Goal: Contribute content: Add original content to the website for others to see

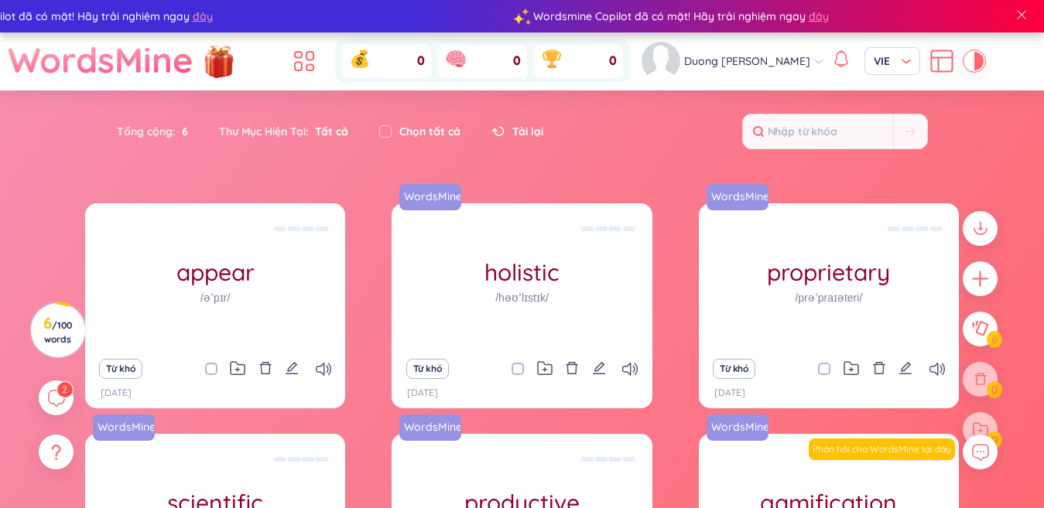
click at [928, 63] on icon at bounding box center [942, 61] width 28 height 28
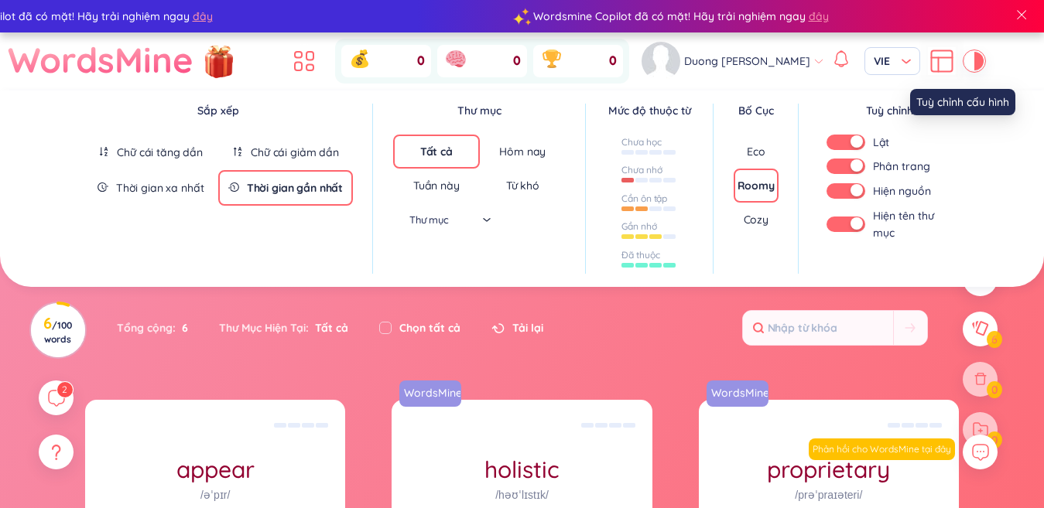
click at [928, 63] on icon at bounding box center [942, 61] width 28 height 28
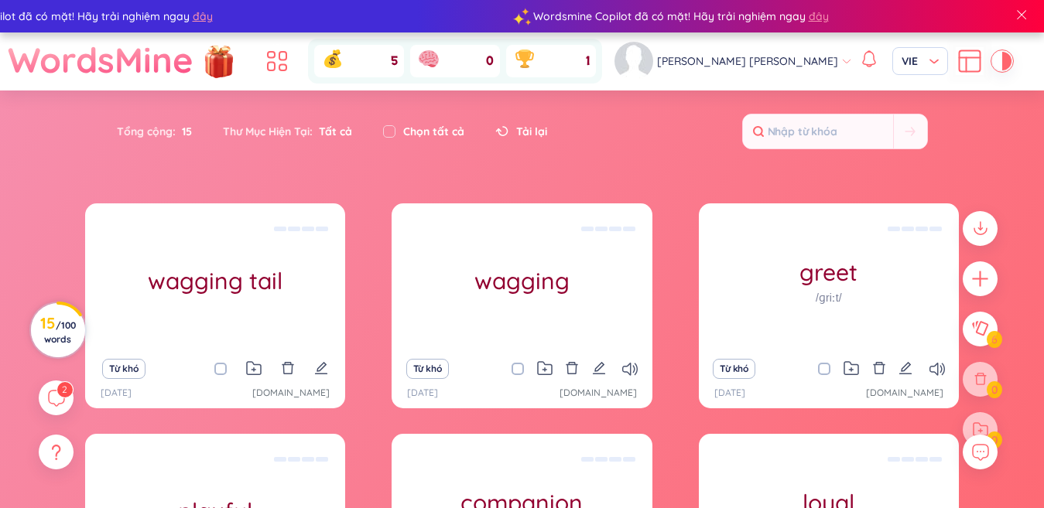
drag, startPoint x: 0, startPoint y: 0, endPoint x: 74, endPoint y: 332, distance: 340.1
click at [74, 332] on h3 "15 / 100 words" at bounding box center [58, 331] width 36 height 28
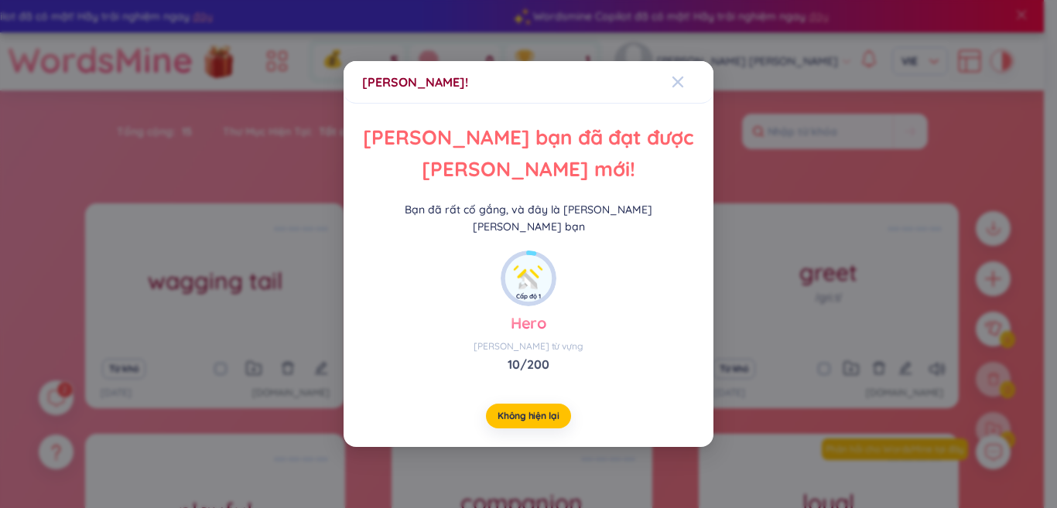
click at [683, 87] on icon "Close" at bounding box center [678, 82] width 11 height 11
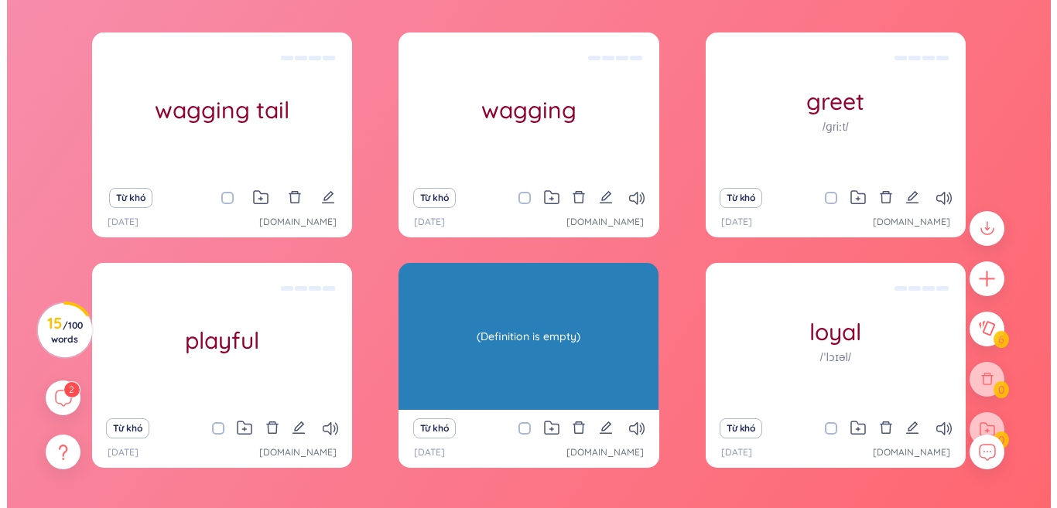
scroll to position [232, 0]
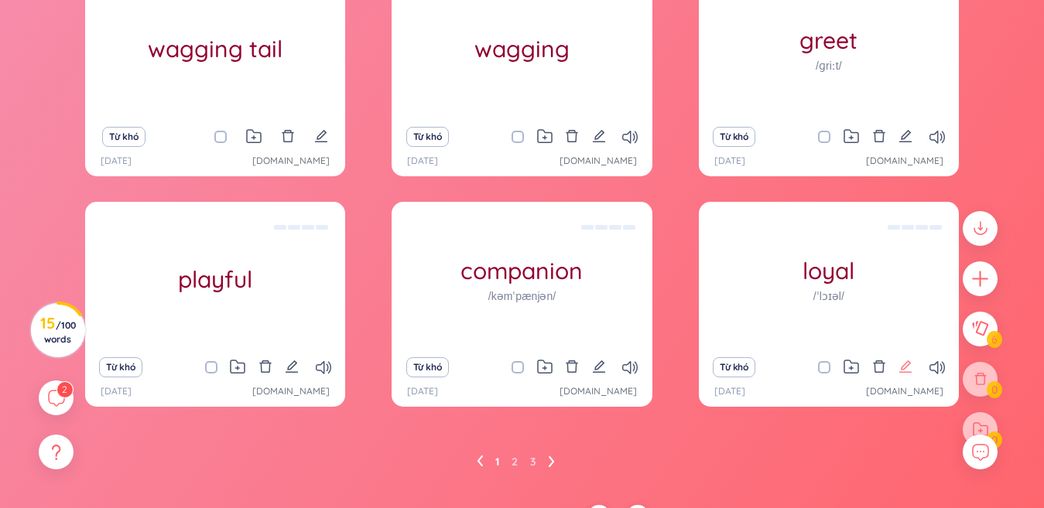
click at [903, 365] on icon "edit" at bounding box center [906, 367] width 14 height 14
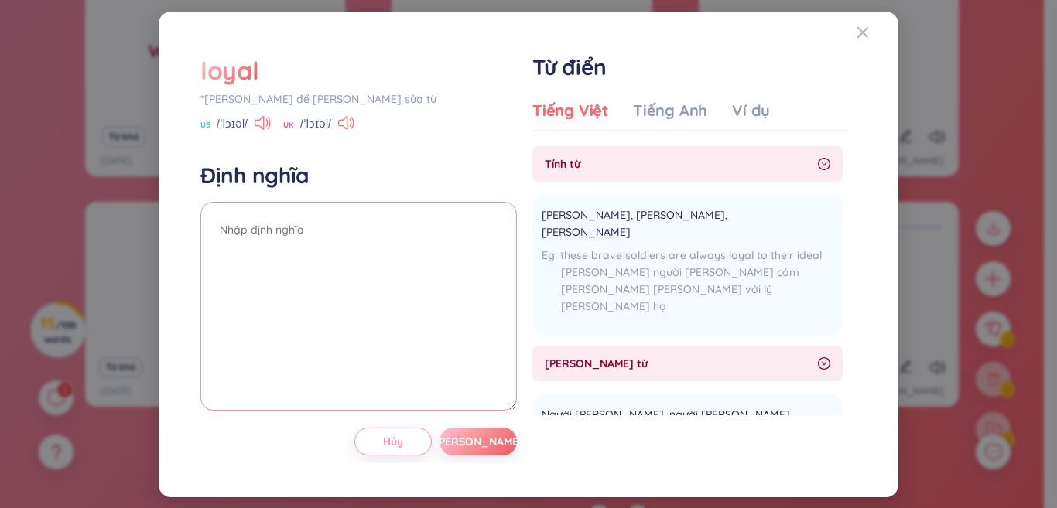
click at [454, 224] on textarea at bounding box center [358, 306] width 317 height 209
click at [478, 444] on span "[PERSON_NAME]" at bounding box center [478, 441] width 89 height 15
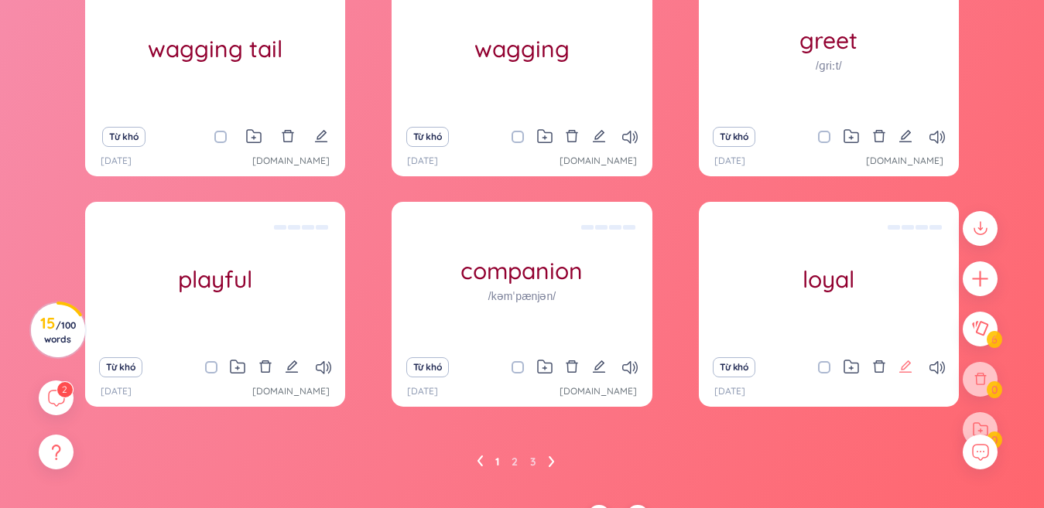
click at [901, 362] on icon "edit" at bounding box center [906, 367] width 14 height 14
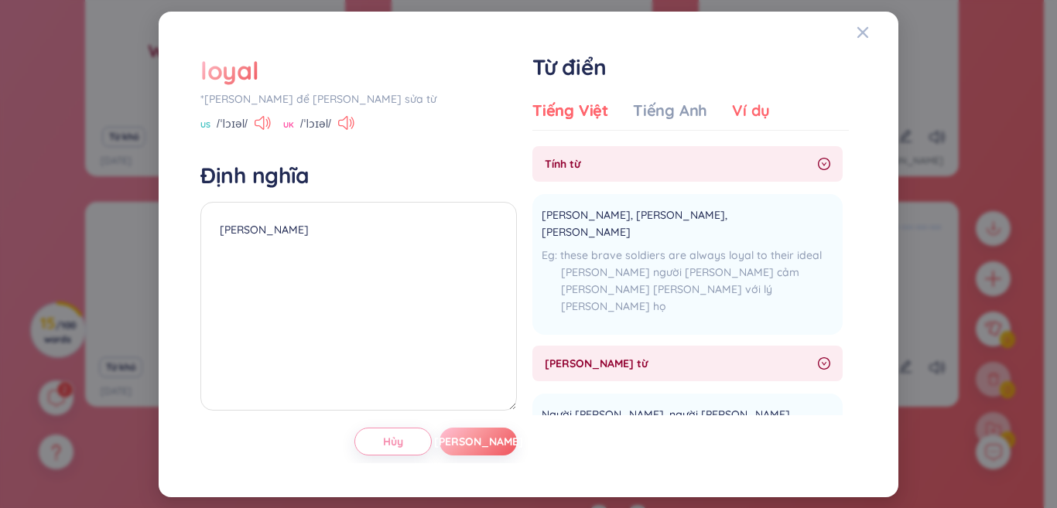
click at [748, 103] on div "Ví dụ" at bounding box center [751, 111] width 38 height 22
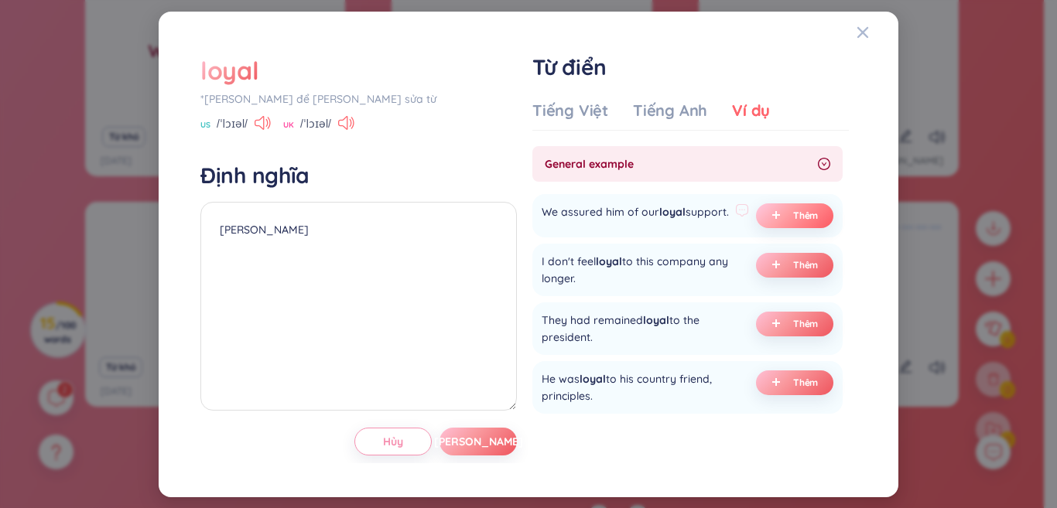
click at [772, 215] on icon "plus" at bounding box center [776, 214] width 8 height 1
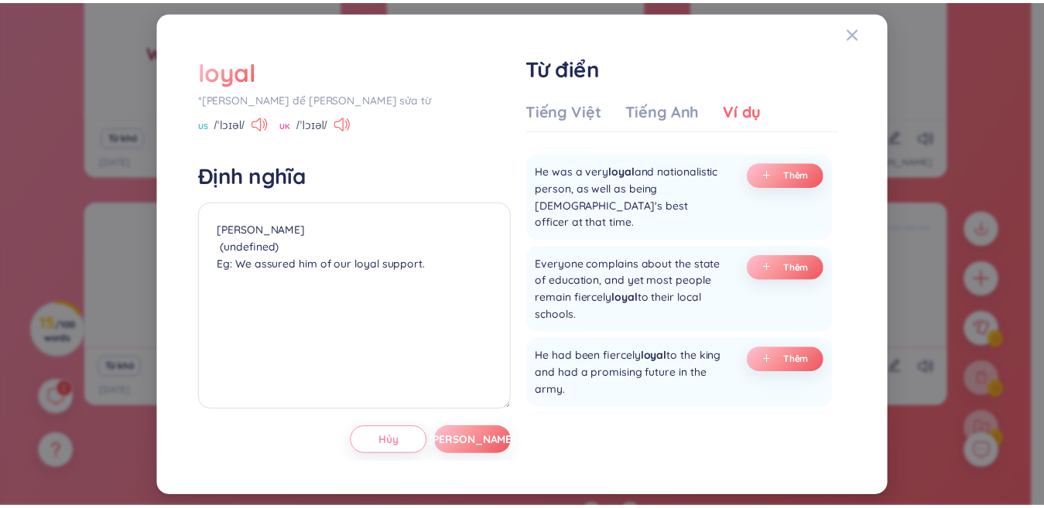
scroll to position [851, 0]
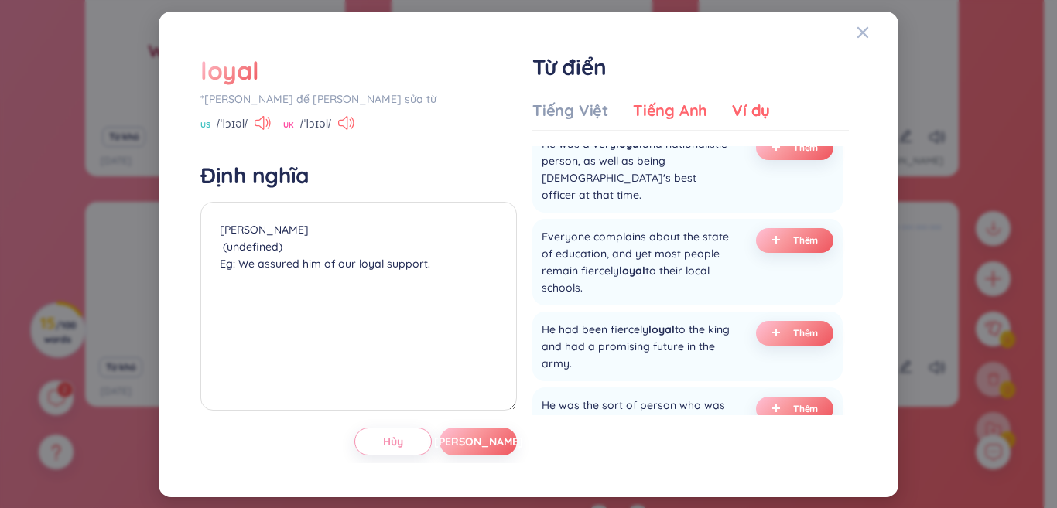
click at [680, 111] on div "Tiếng Anh" at bounding box center [670, 111] width 74 height 22
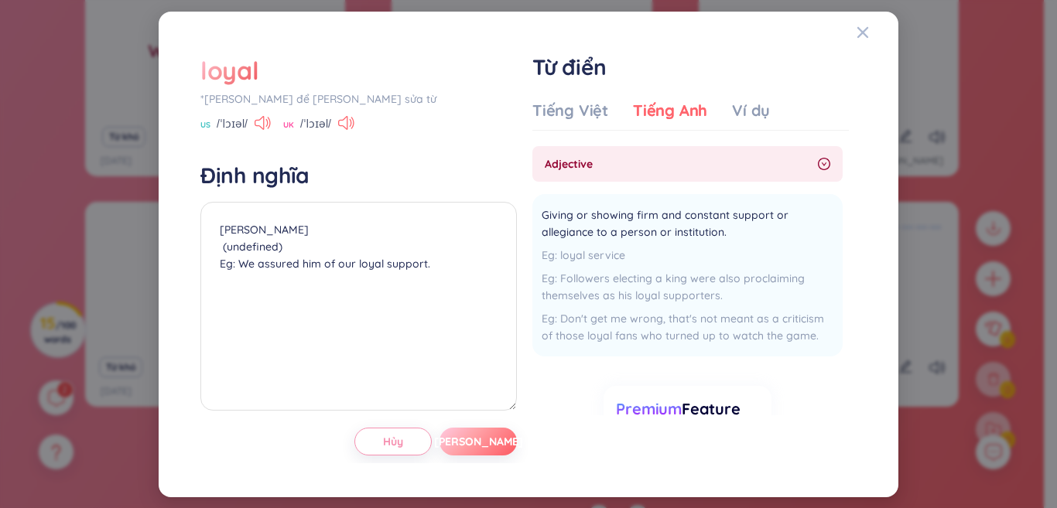
click at [495, 434] on button "Lưu" at bounding box center [478, 442] width 77 height 28
type textarea "trung thành (undefined) Eg: We assured him of our loyal support."
